Goal: Task Accomplishment & Management: Manage account settings

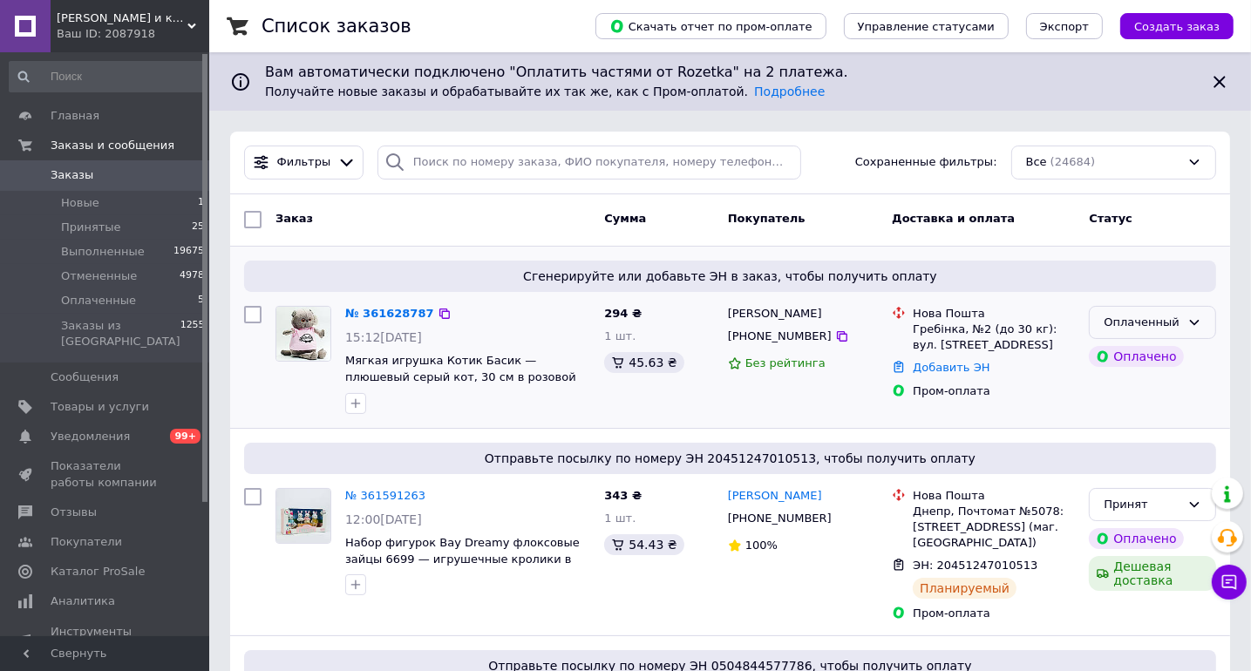
click at [1198, 315] on icon at bounding box center [1194, 322] width 14 height 14
click at [1126, 361] on li "Принят" at bounding box center [1152, 359] width 126 height 32
click at [393, 310] on link "№ 361628787" at bounding box center [385, 313] width 80 height 13
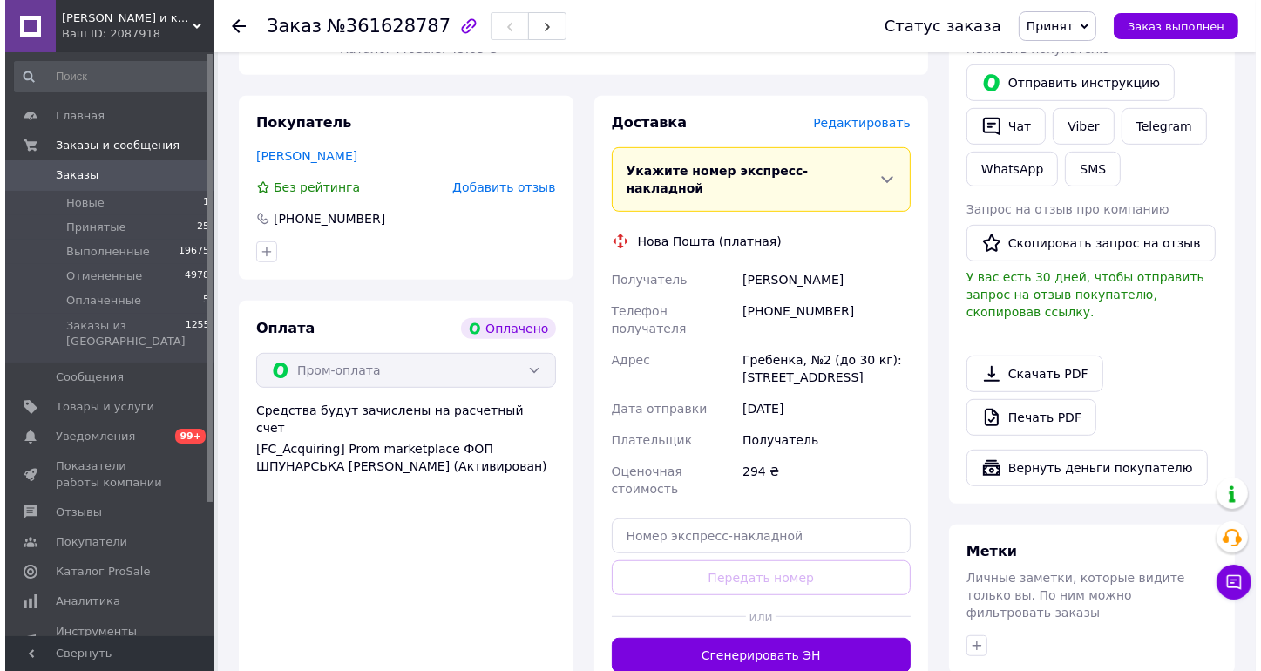
scroll to position [837, 0]
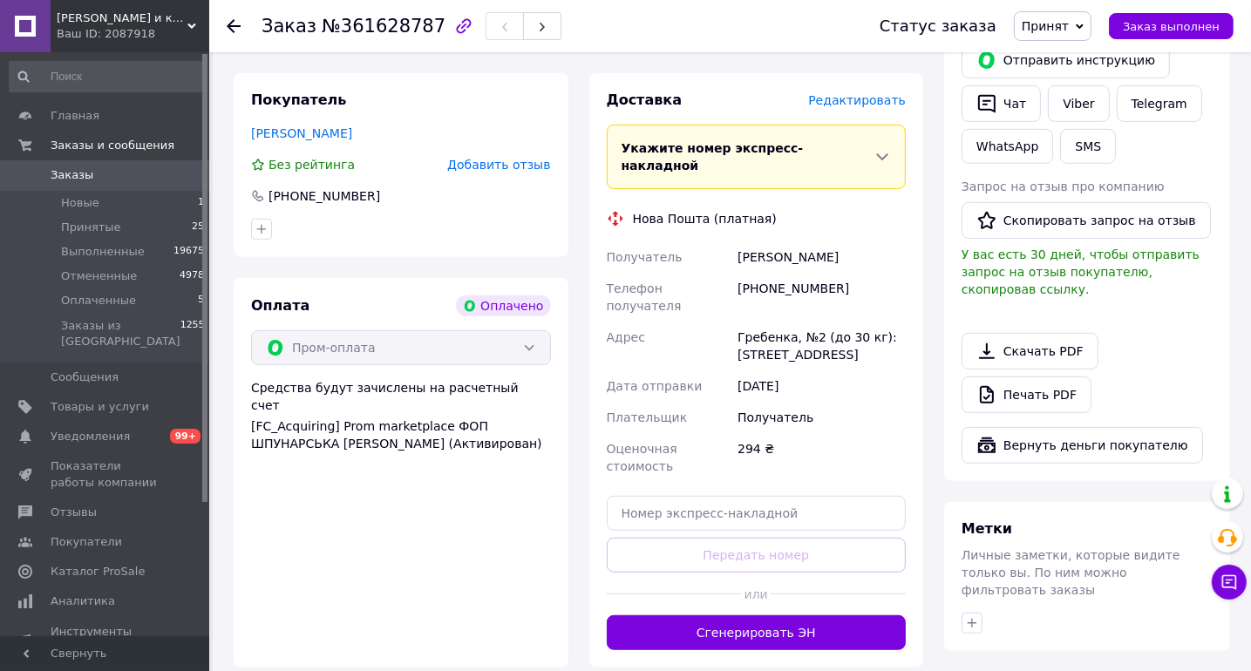
click at [877, 106] on span "Редактировать" at bounding box center [857, 100] width 98 height 14
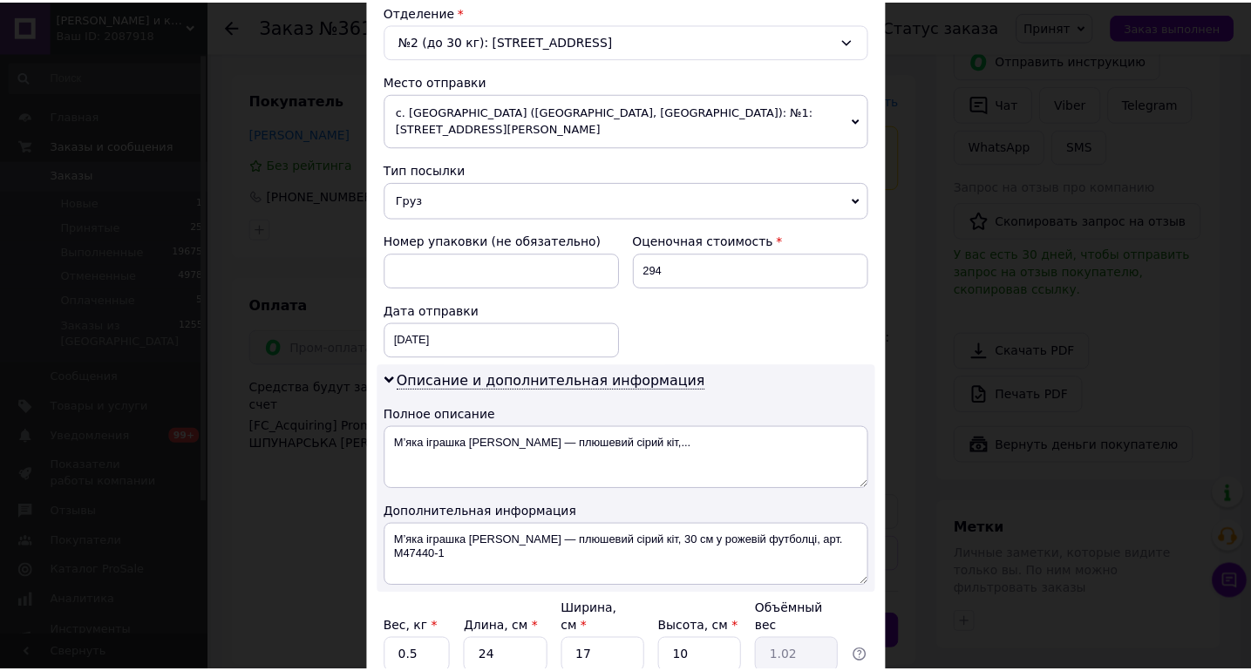
scroll to position [693, 0]
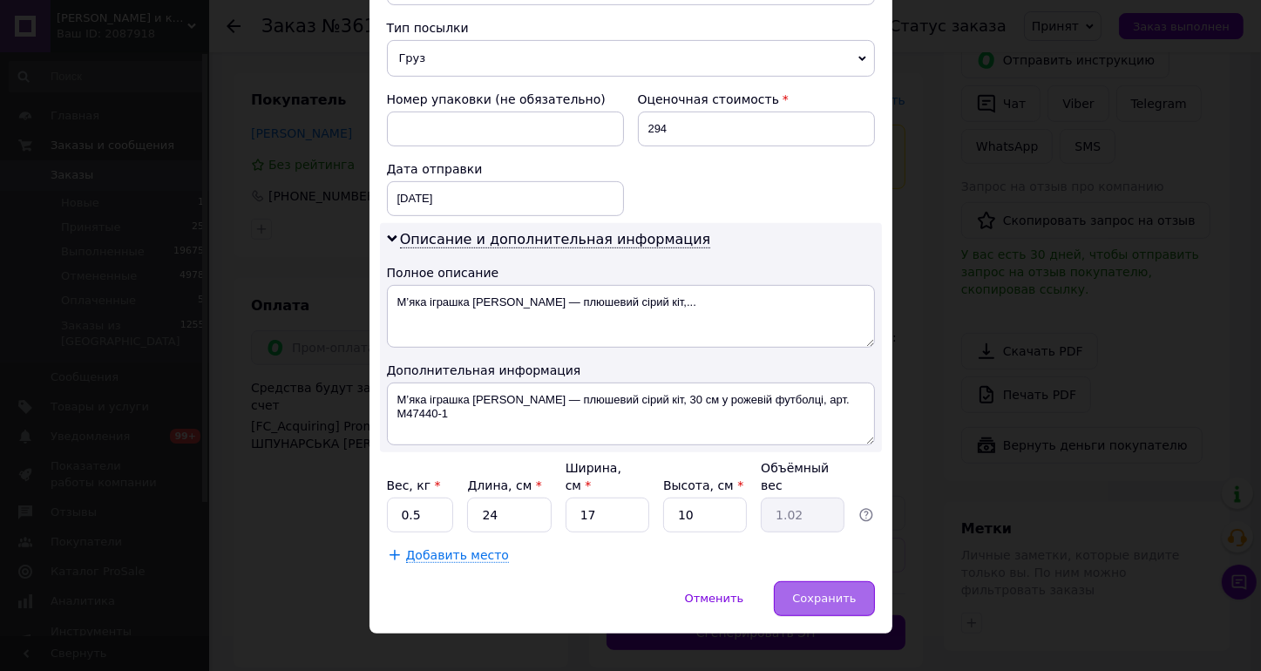
click at [840, 581] on div "Сохранить" at bounding box center [824, 598] width 100 height 35
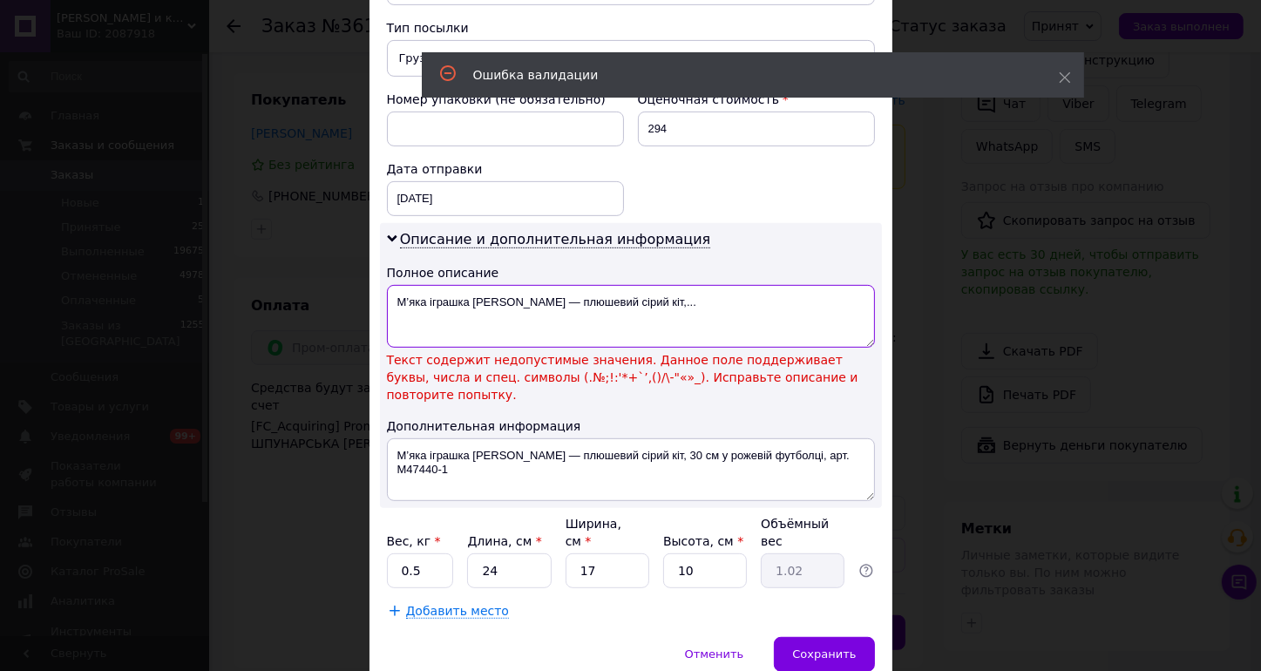
drag, startPoint x: 551, startPoint y: 295, endPoint x: 532, endPoint y: 294, distance: 19.2
click at [532, 294] on textarea "М’яка іграшка Котик Басик — плюшевий сірий кіт,..." at bounding box center [631, 316] width 488 height 63
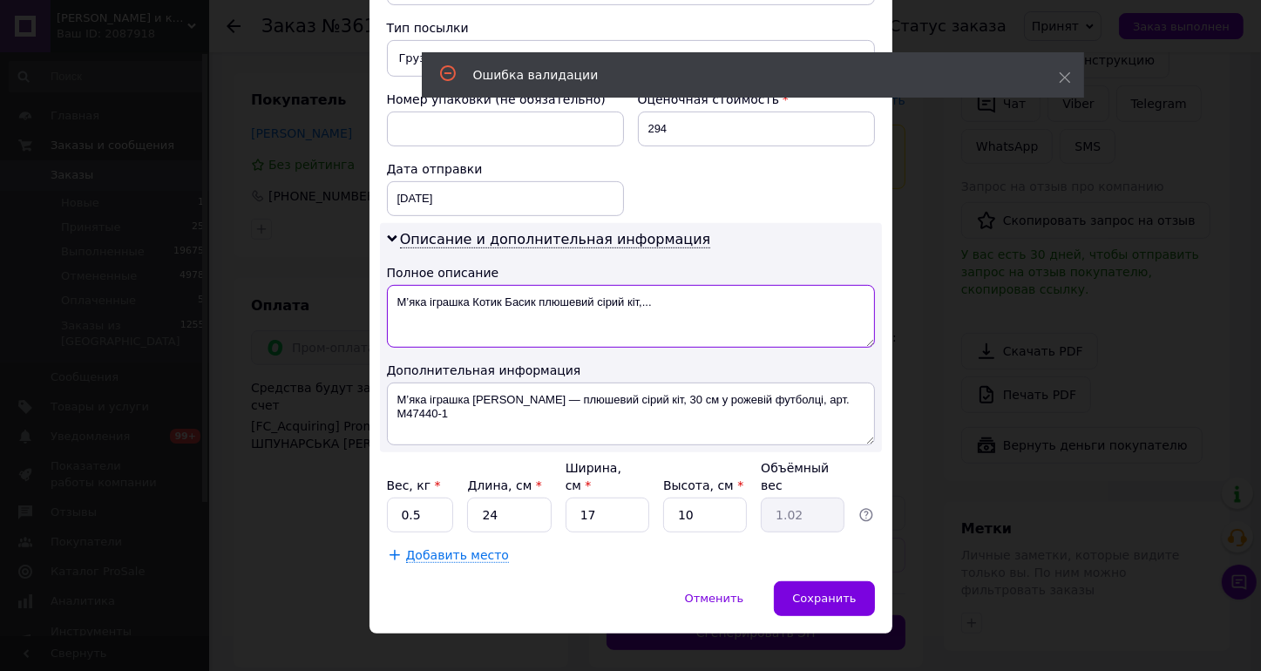
type textarea "М’яка іграшка Котик Басик плюшевий сірий кіт,..."
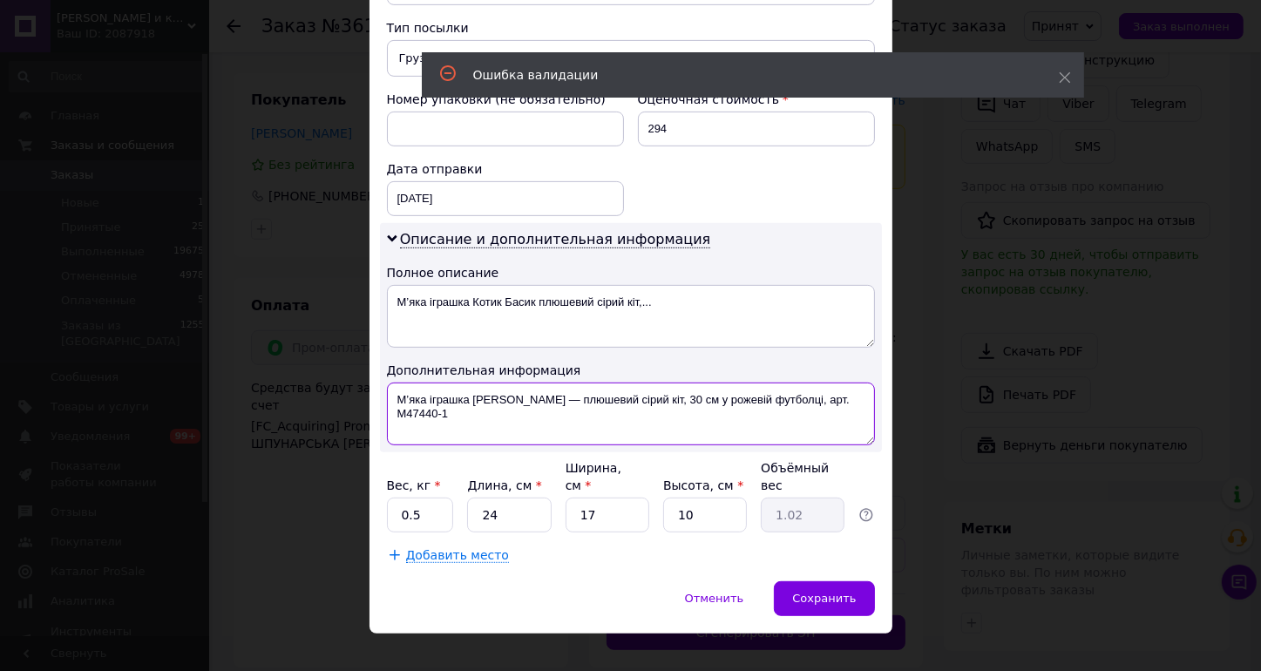
drag, startPoint x: 542, startPoint y: 394, endPoint x: 527, endPoint y: 394, distance: 14.8
click at [527, 394] on textarea "М’яка іграшка Котик Басик — плюшевий сірий кіт, 30 см у рожевій футболці, арт. …" at bounding box center [631, 414] width 488 height 63
type textarea "М’яка іграшка Котик Баси плюшевий сірий кіт, 30 см у рожевій футболці, арт. M47…"
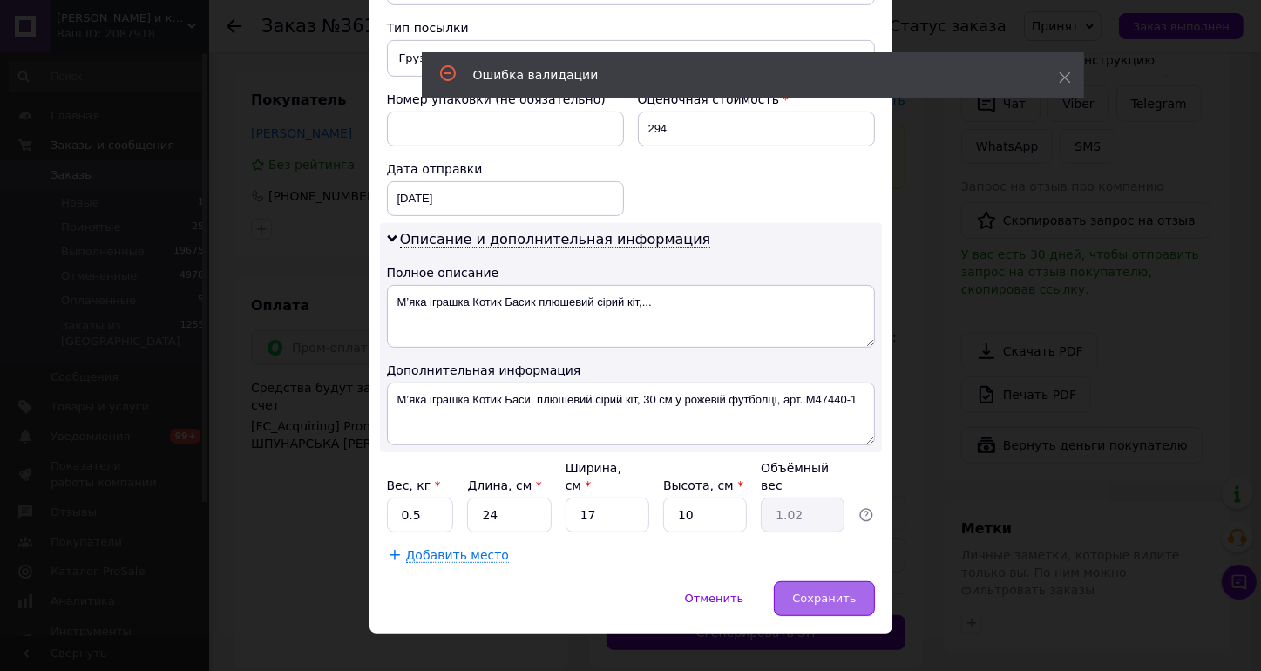
click at [844, 592] on span "Сохранить" at bounding box center [824, 598] width 64 height 13
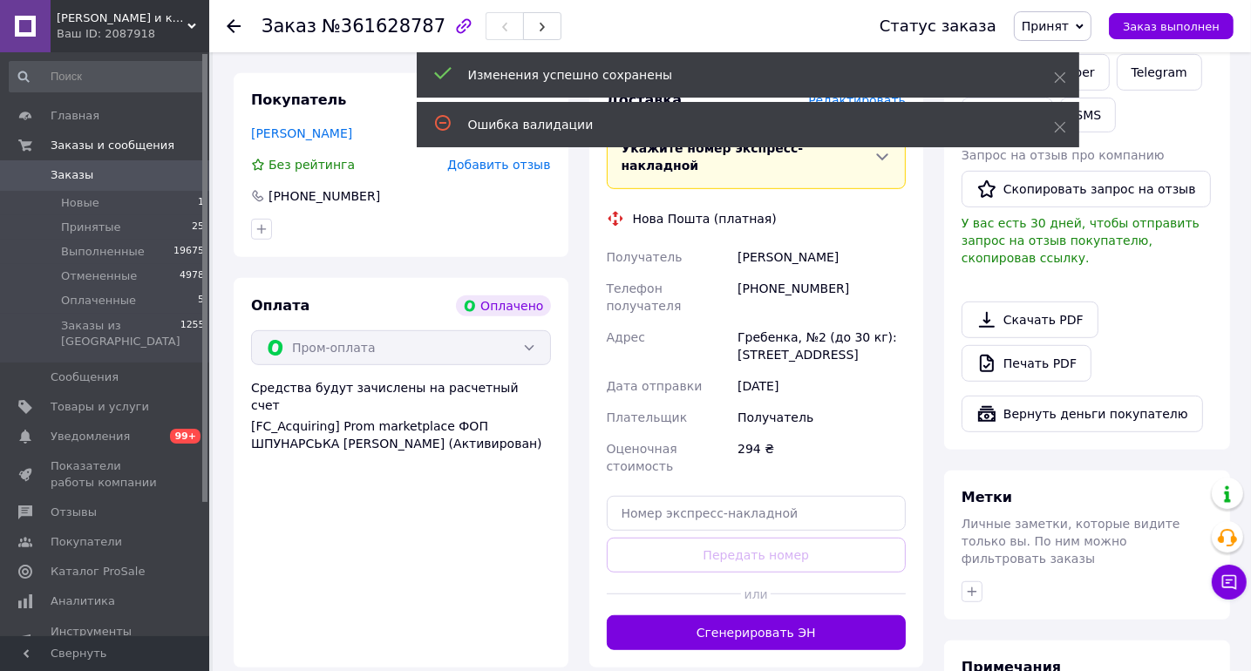
click at [753, 615] on button "Сгенерировать ЭН" at bounding box center [757, 632] width 300 height 35
